Goal: Navigation & Orientation: Find specific page/section

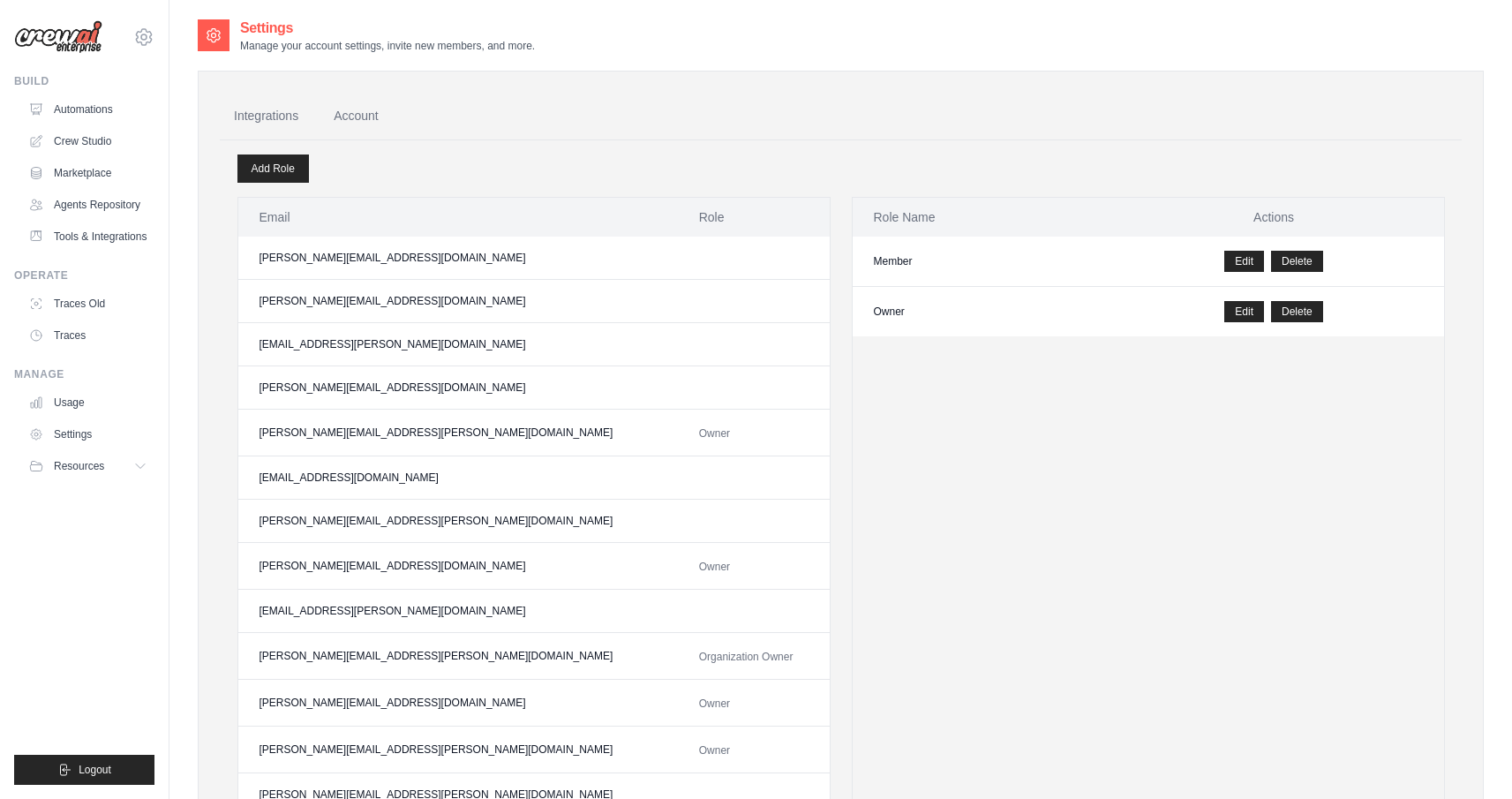
click at [62, 32] on img at bounding box center [58, 36] width 88 height 34
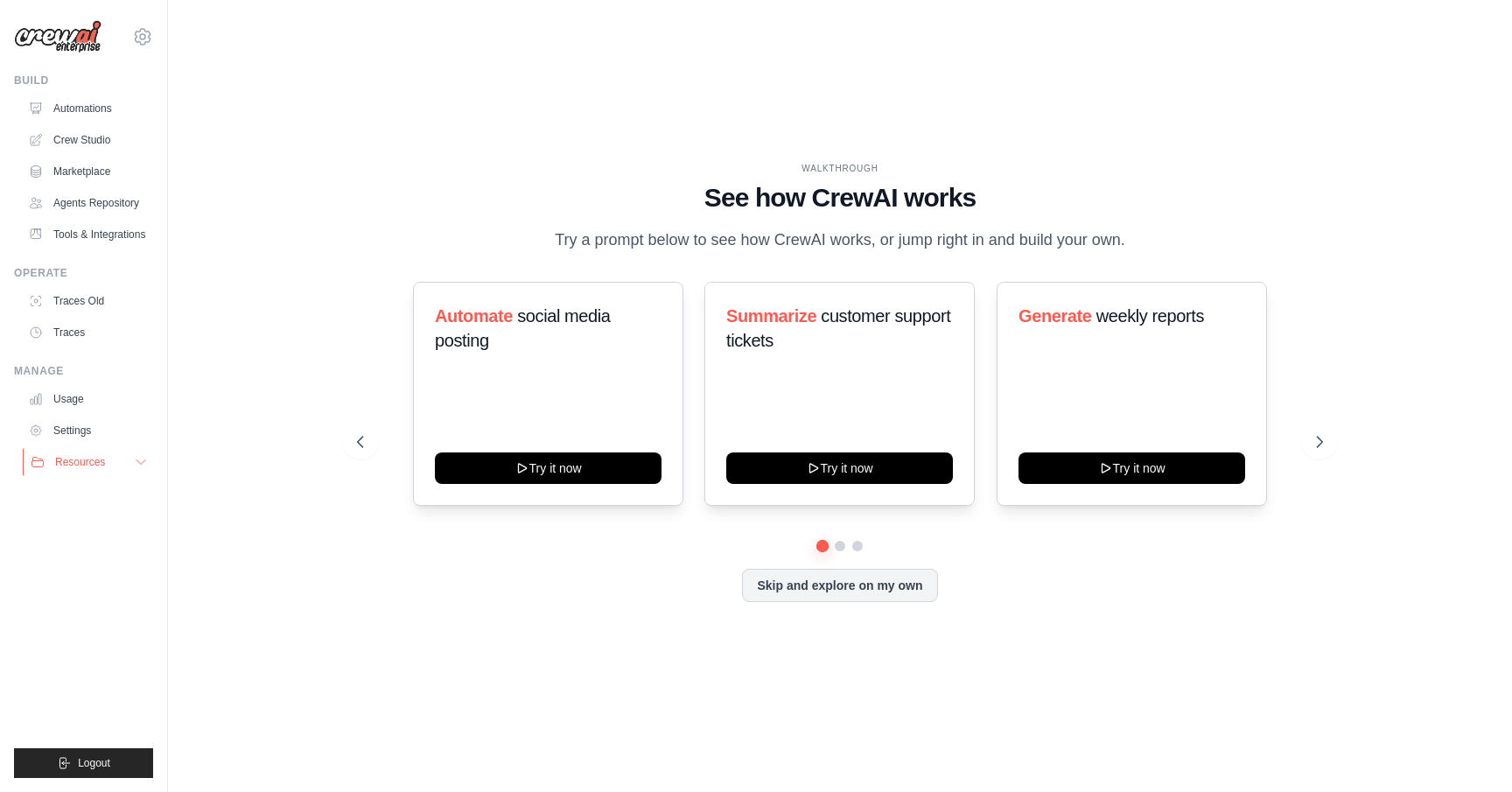
click at [137, 465] on icon at bounding box center [140, 462] width 14 height 14
click at [103, 442] on link "Settings" at bounding box center [88, 431] width 132 height 28
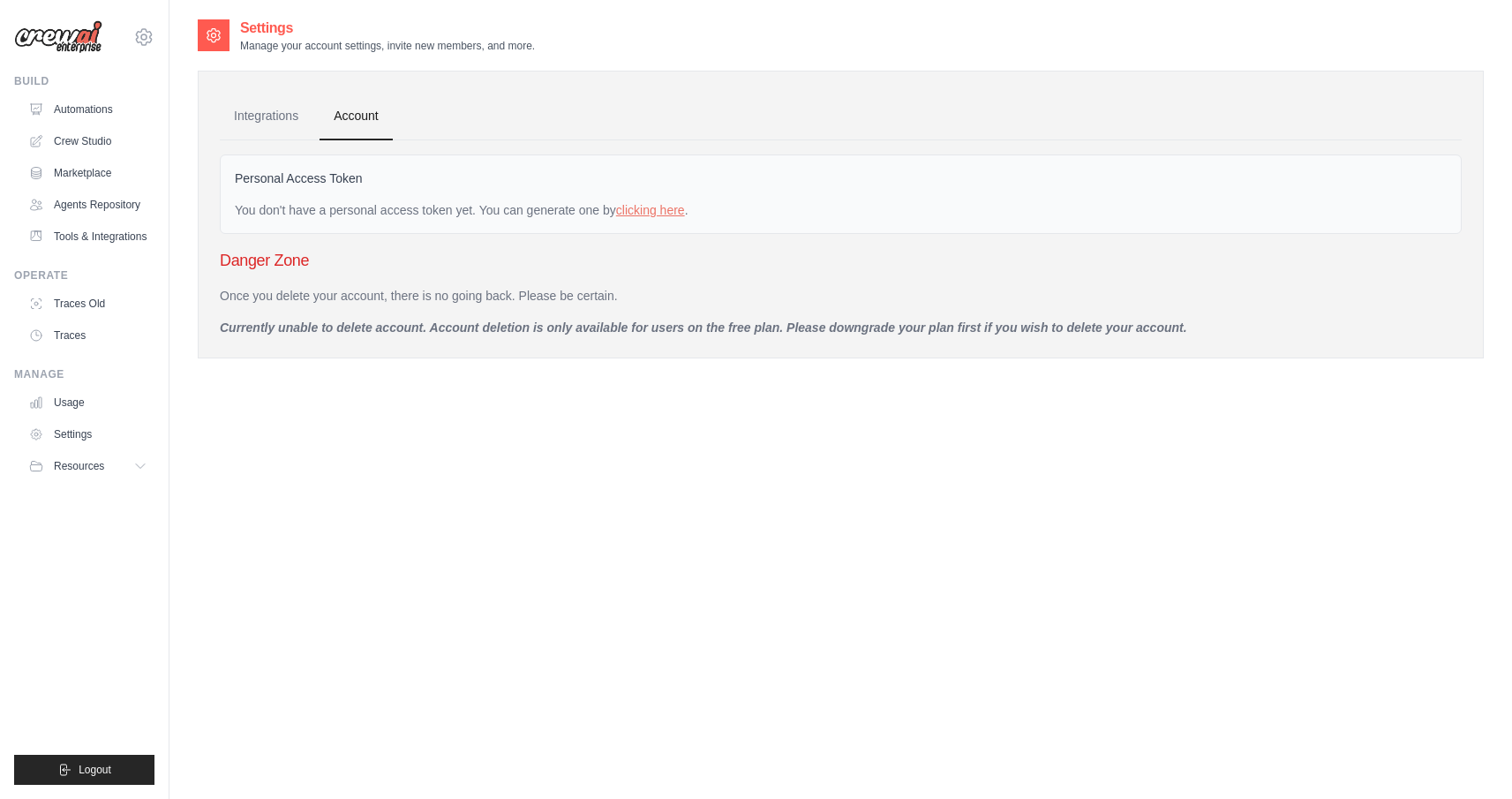
click at [62, 45] on img at bounding box center [58, 36] width 88 height 34
click at [139, 41] on icon at bounding box center [144, 37] width 21 height 21
click at [187, 69] on div "[EMAIL_ADDRESS][DOMAIN_NAME]" at bounding box center [217, 68] width 140 height 17
click at [192, 102] on span "Settings" at bounding box center [219, 109] width 140 height 17
click at [97, 230] on link "Tools & Integrations" at bounding box center [89, 237] width 133 height 29
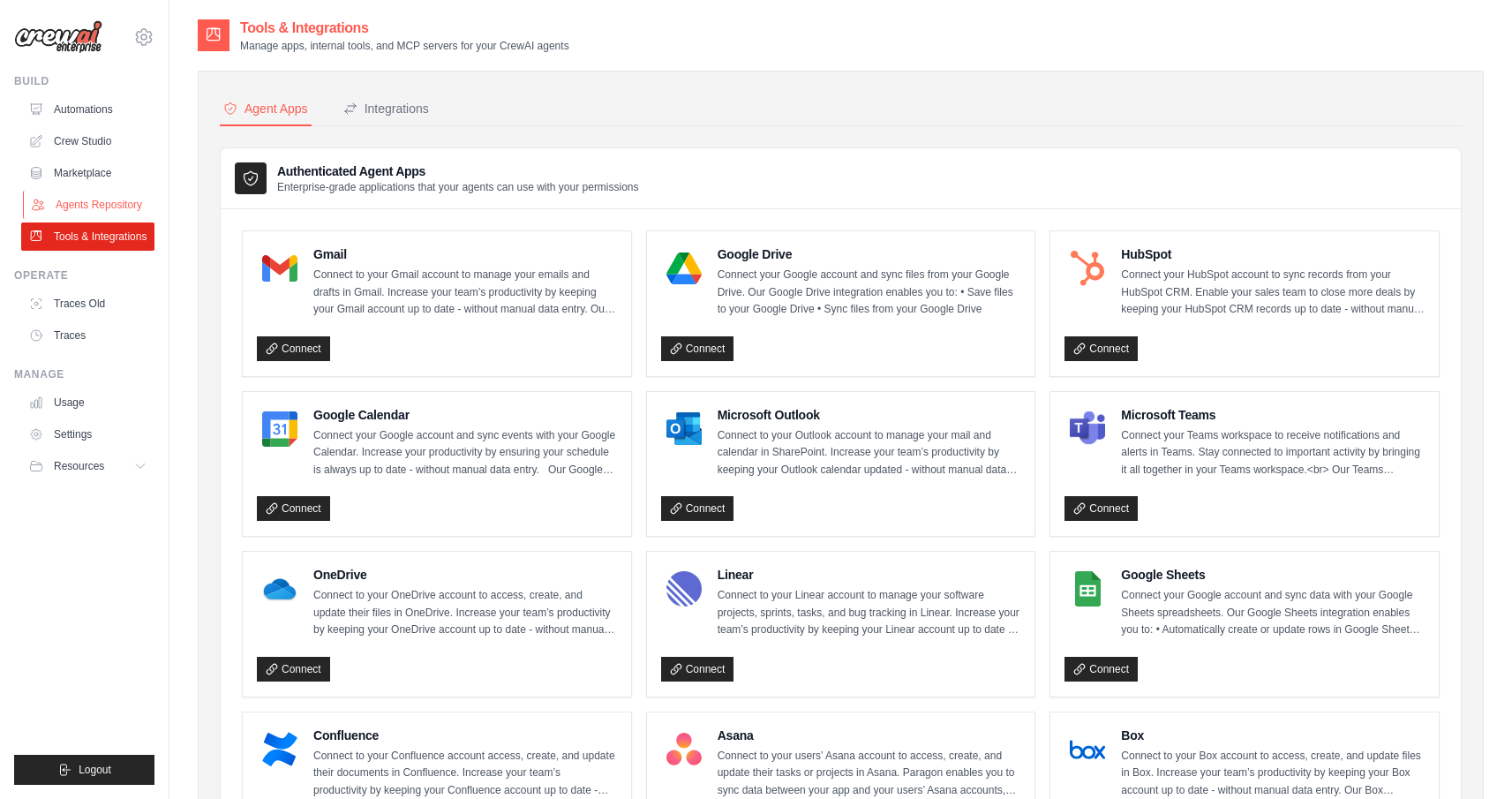
click at [102, 203] on link "Agents Repository" at bounding box center [89, 205] width 133 height 29
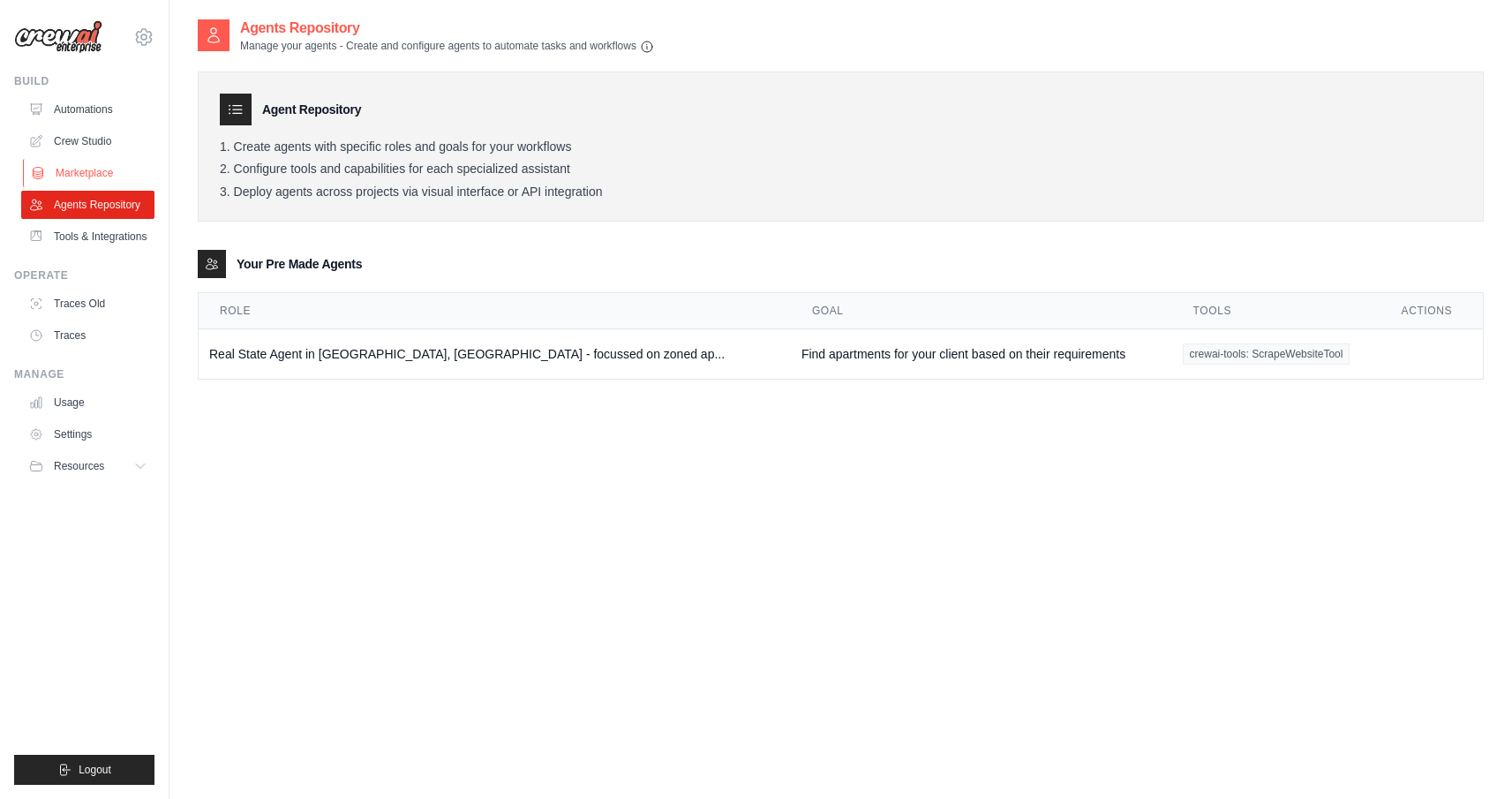
click at [99, 174] on link "Marketplace" at bounding box center [89, 173] width 133 height 29
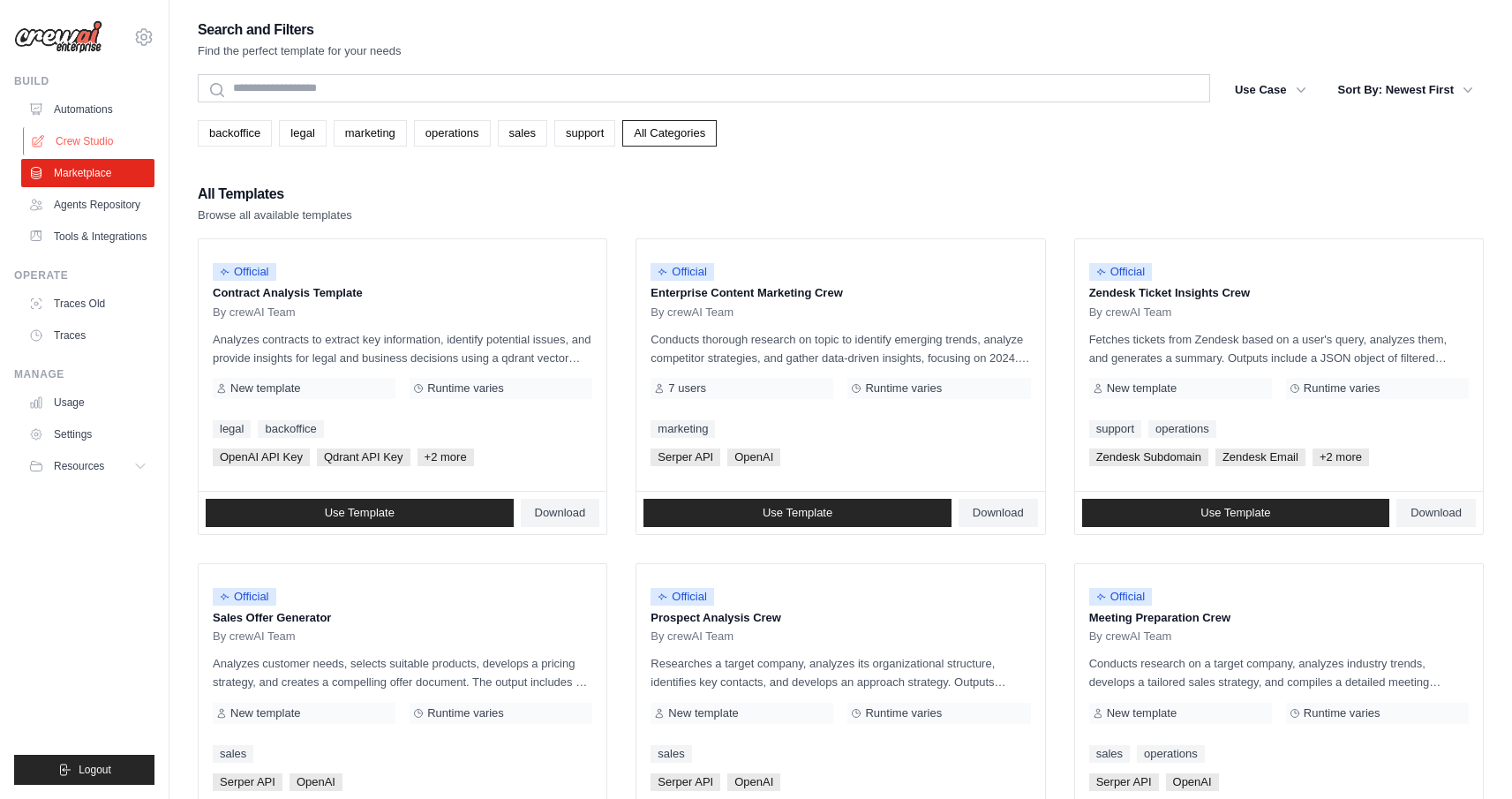
click at [103, 152] on link "Crew Studio" at bounding box center [89, 142] width 133 height 29
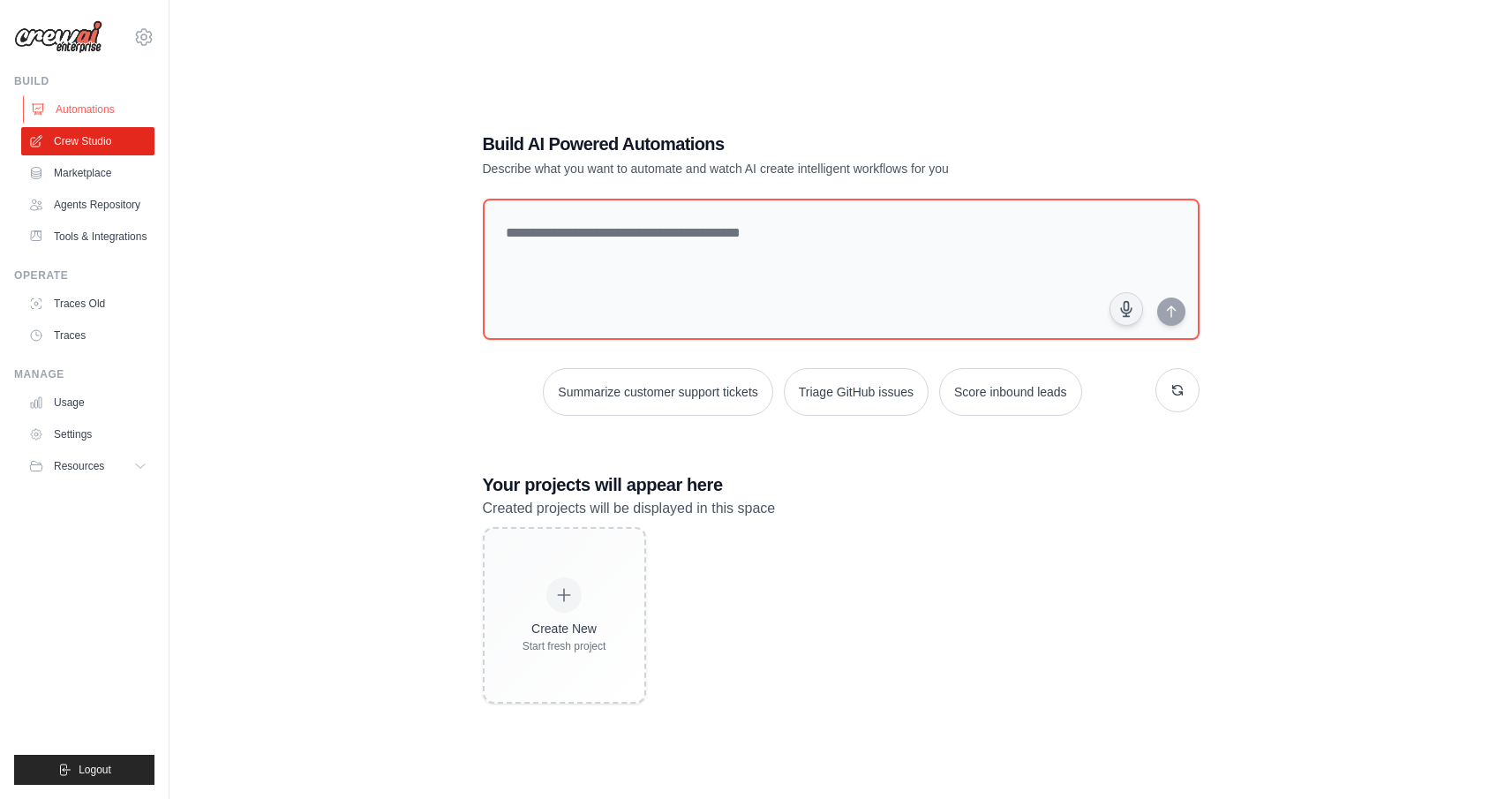
click at [97, 103] on link "Automations" at bounding box center [89, 110] width 133 height 29
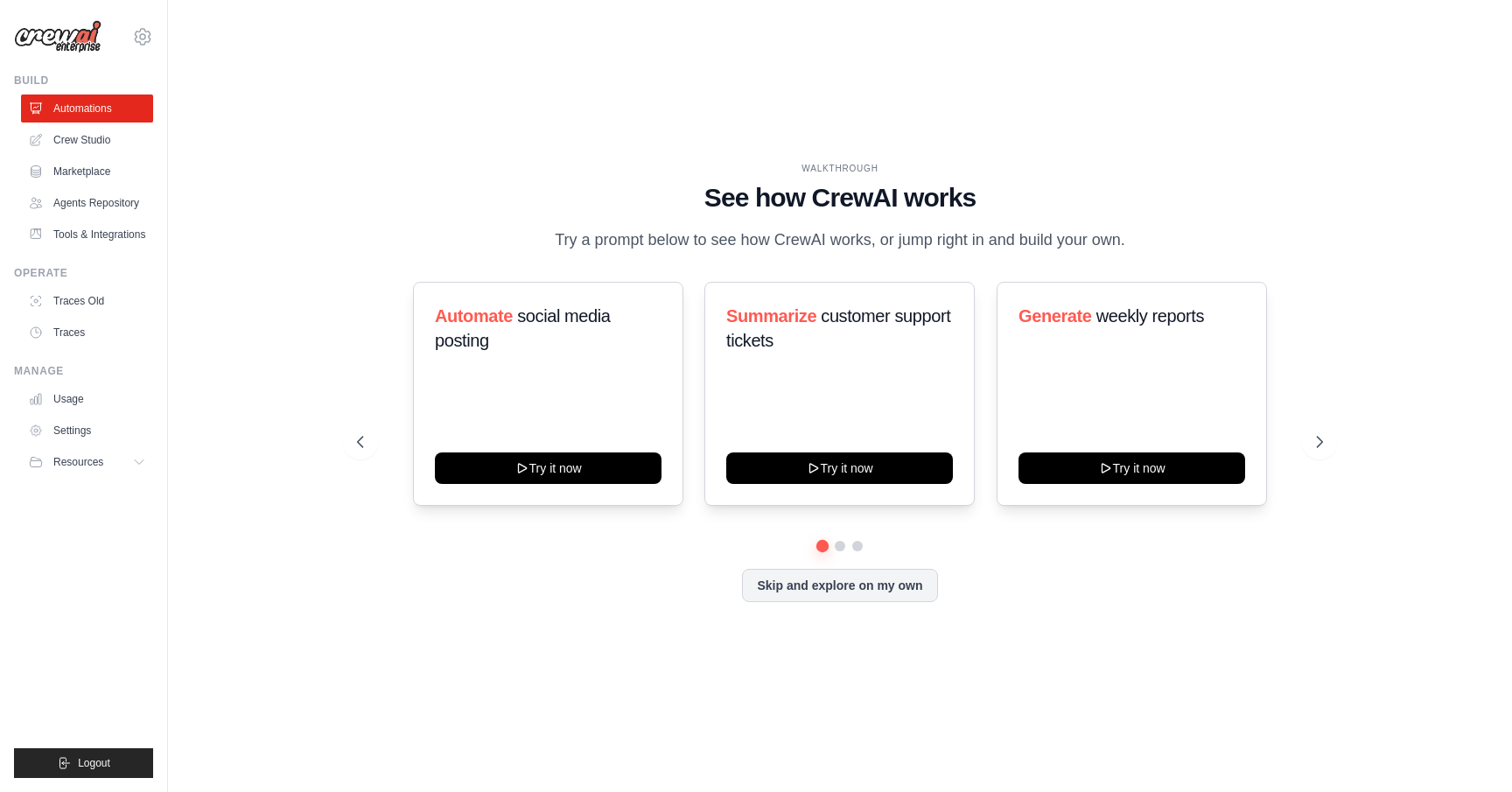
click at [59, 44] on img at bounding box center [58, 36] width 87 height 33
click at [72, 413] on ul "Usage Settings Resources Documentation Blog" at bounding box center [86, 431] width 132 height 91
click at [76, 401] on link "Usage" at bounding box center [88, 400] width 132 height 28
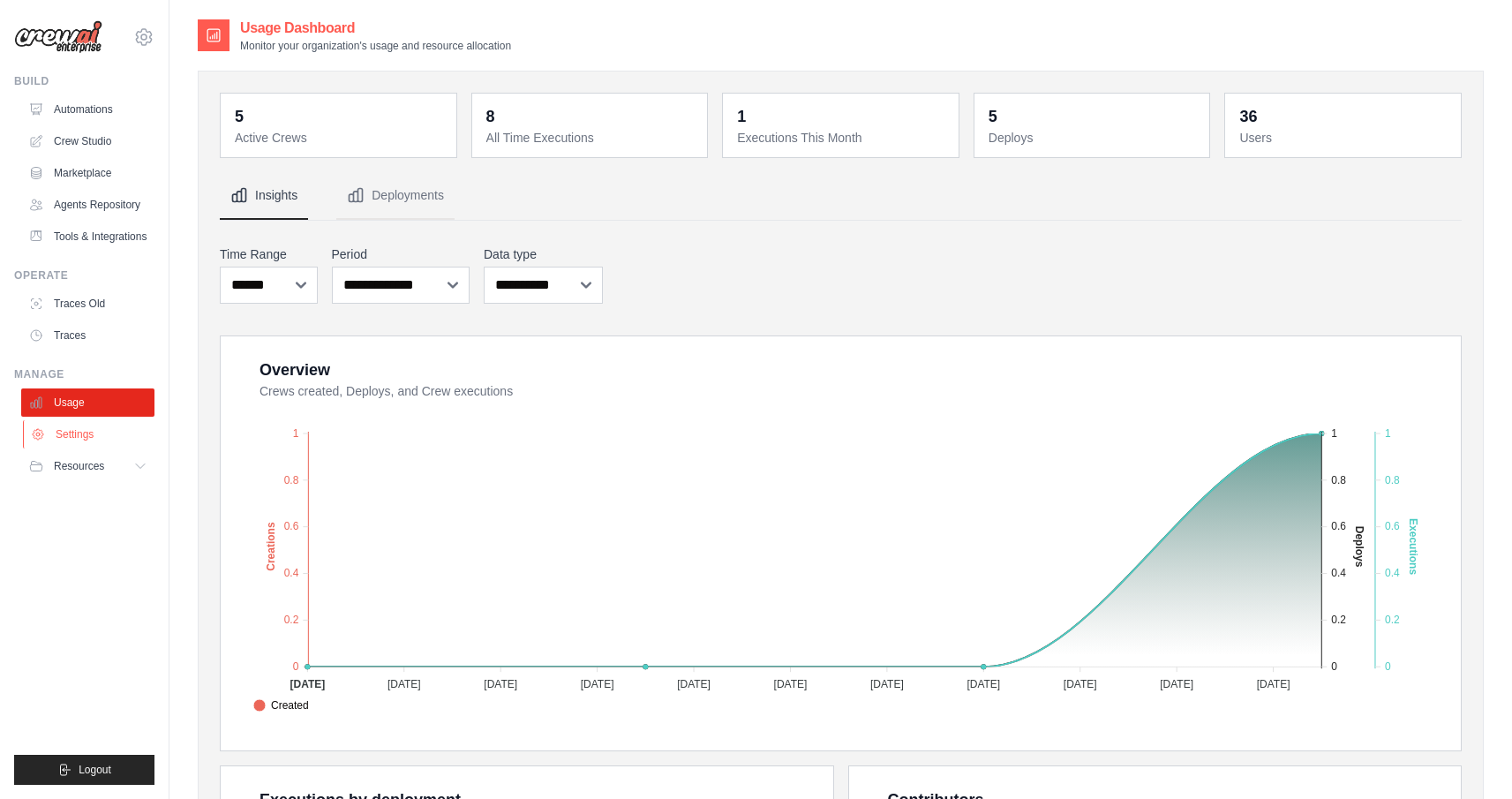
click at [75, 439] on link "Settings" at bounding box center [89, 435] width 133 height 29
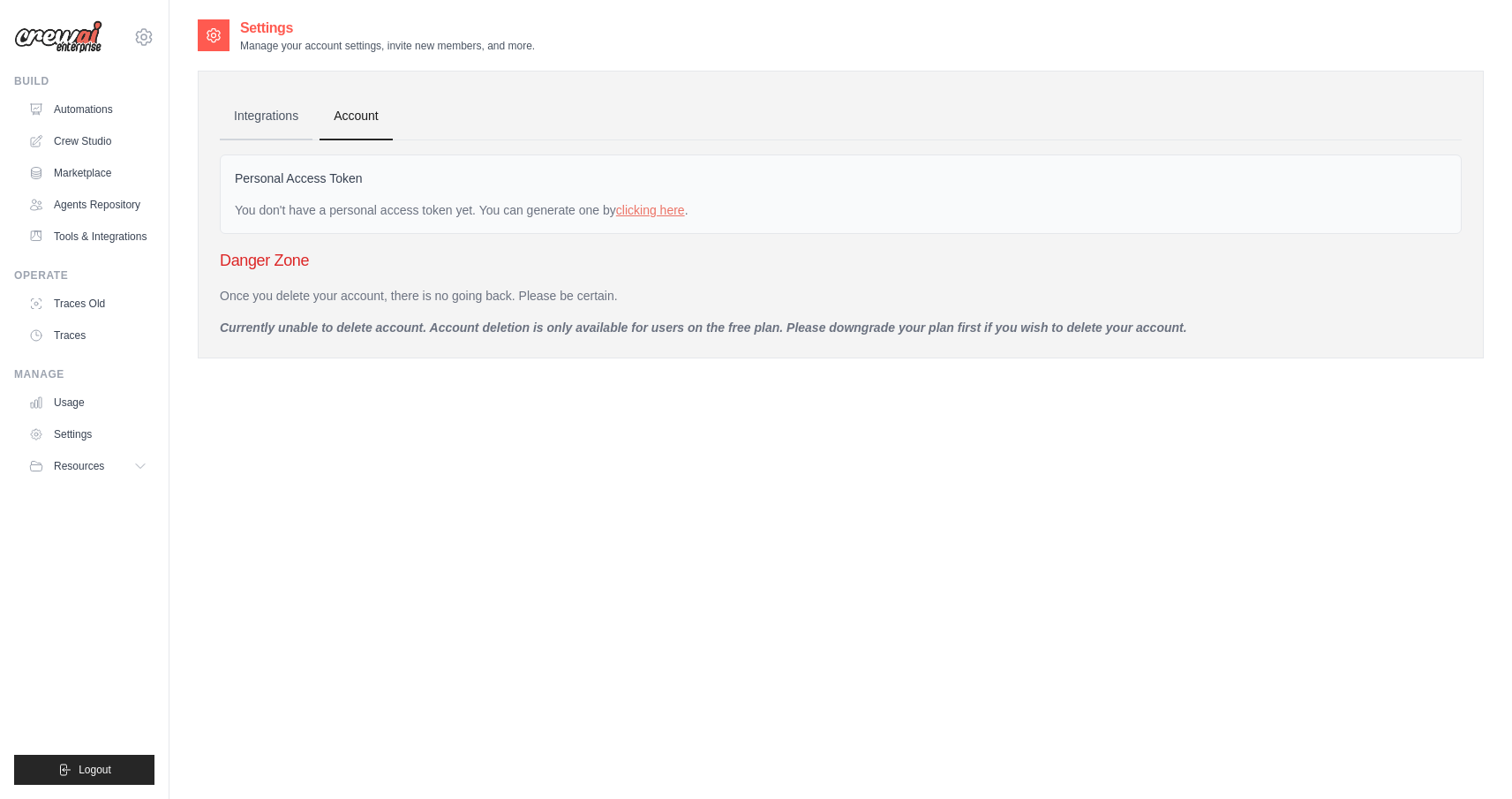
click at [253, 110] on link "Integrations" at bounding box center [266, 117] width 93 height 48
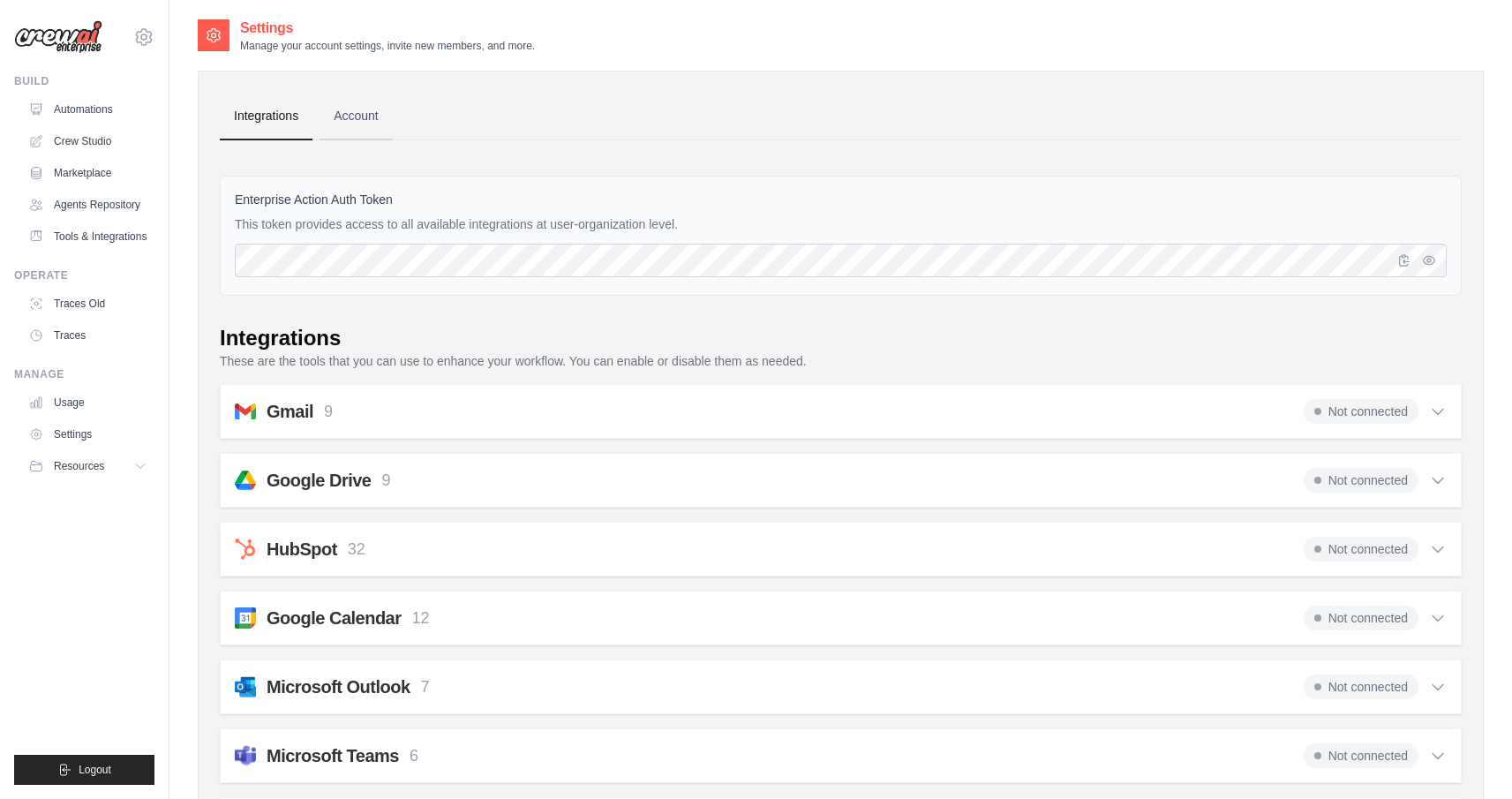
click at [351, 109] on link "Account" at bounding box center [356, 117] width 74 height 48
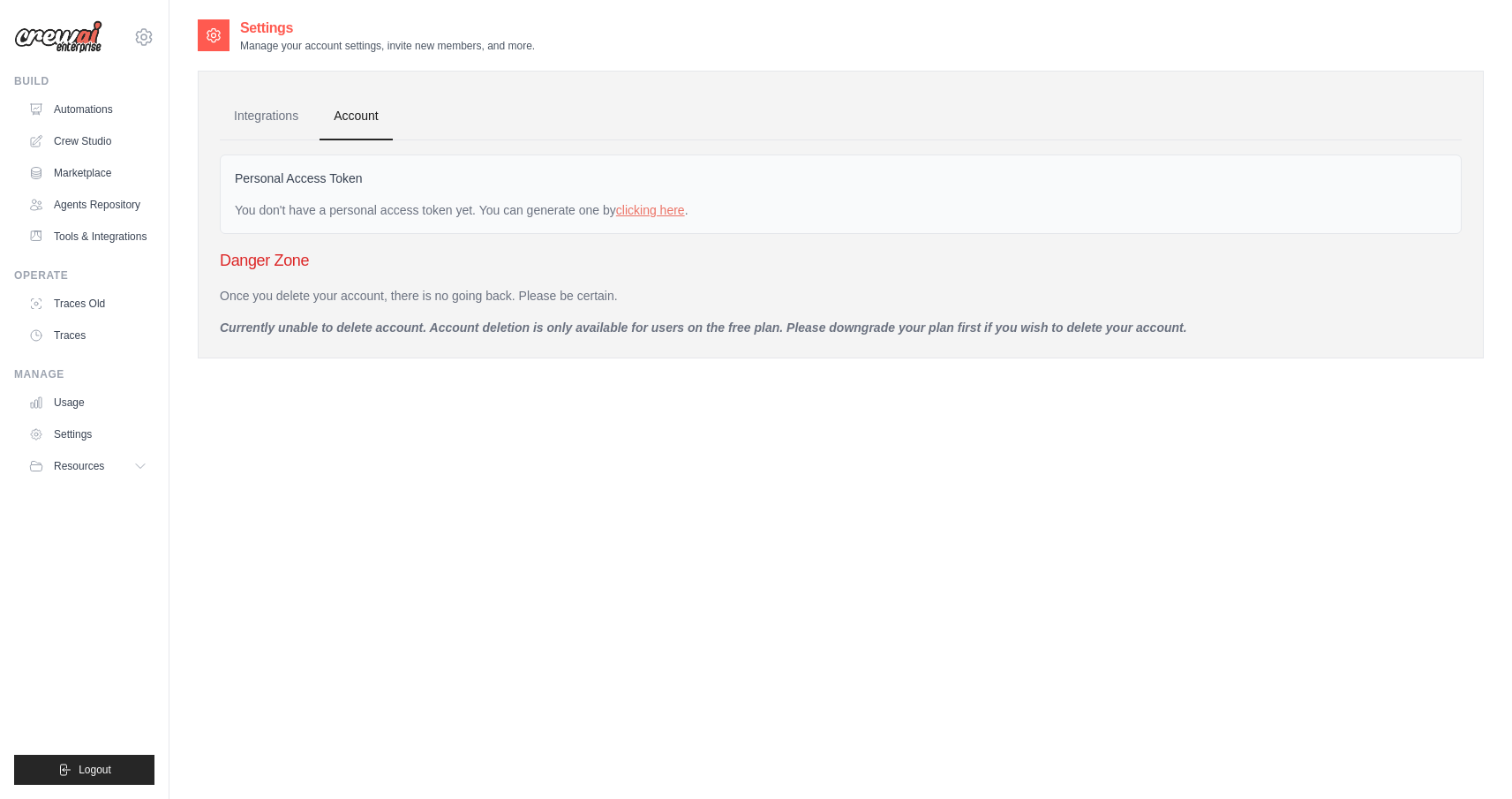
click at [222, 33] on div at bounding box center [214, 34] width 32 height 32
click at [147, 38] on icon at bounding box center [144, 37] width 21 height 21
click at [175, 68] on div "[EMAIL_ADDRESS][DOMAIN_NAME]" at bounding box center [217, 68] width 140 height 17
click at [88, 111] on link "Automations" at bounding box center [89, 110] width 133 height 29
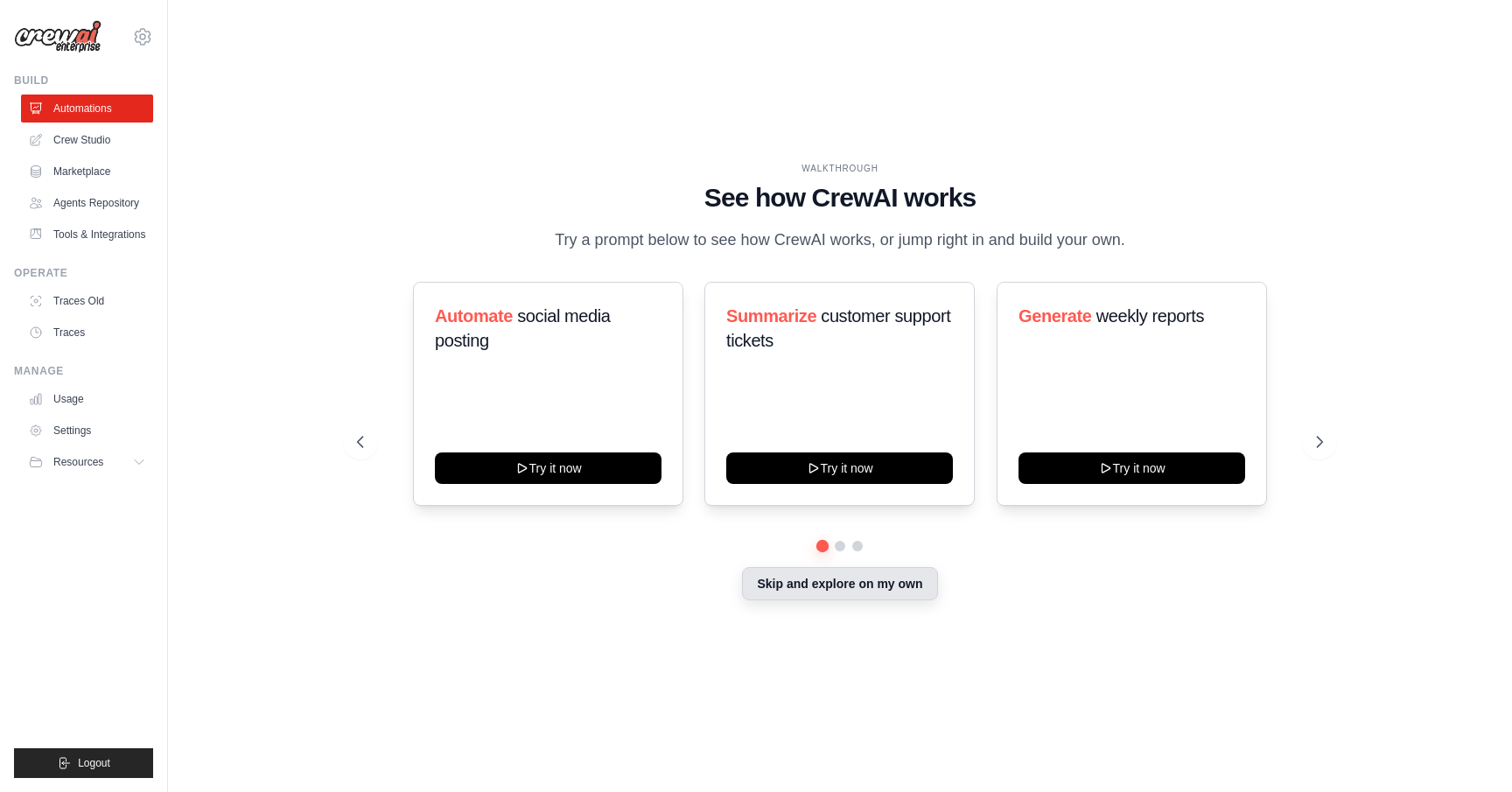
click at [866, 588] on button "Skip and explore on my own" at bounding box center [840, 583] width 196 height 33
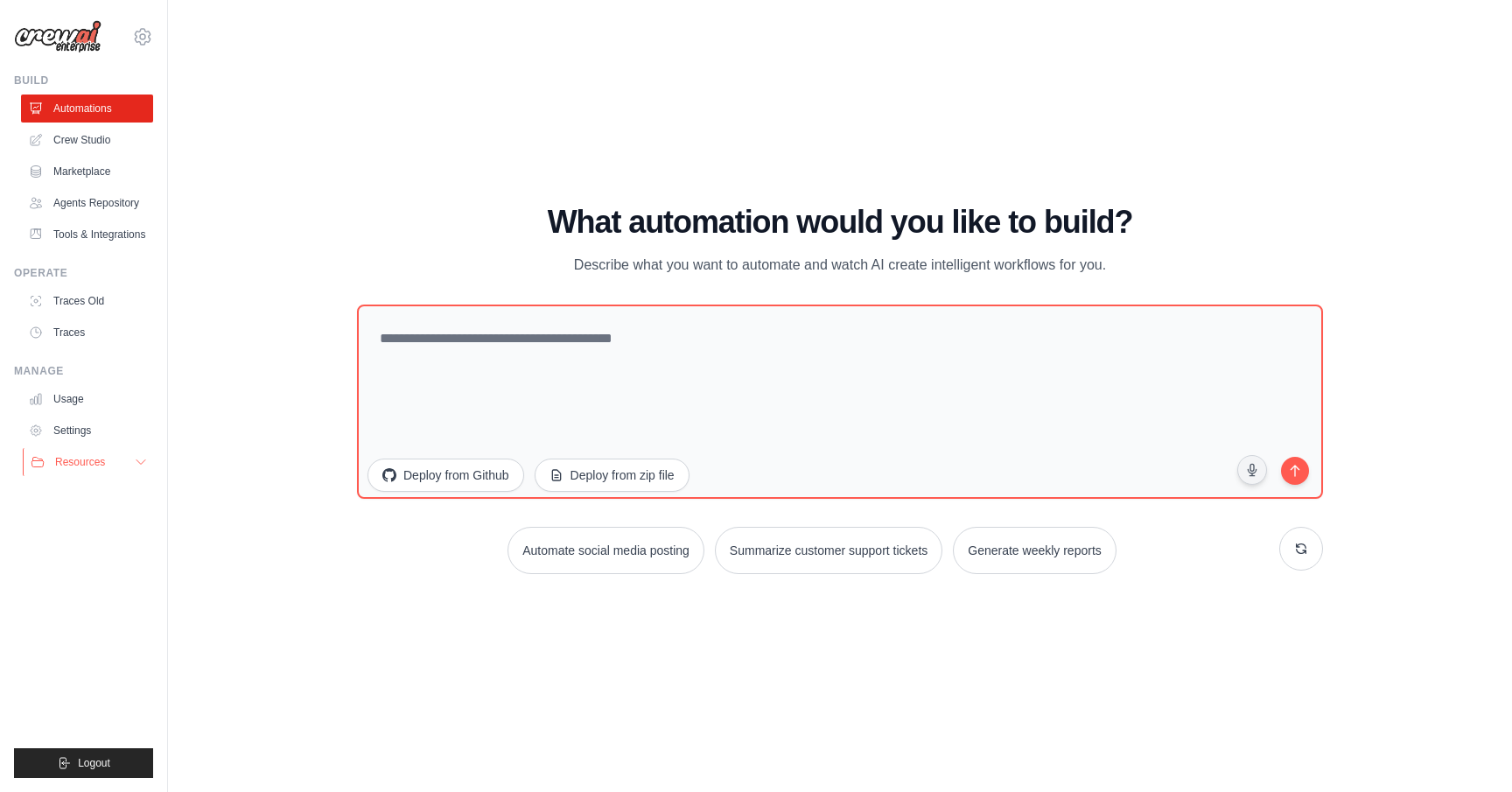
click at [99, 467] on span "Resources" at bounding box center [80, 462] width 50 height 14
click at [103, 494] on span "Documentation" at bounding box center [97, 492] width 71 height 14
